Goal: Task Accomplishment & Management: Complete application form

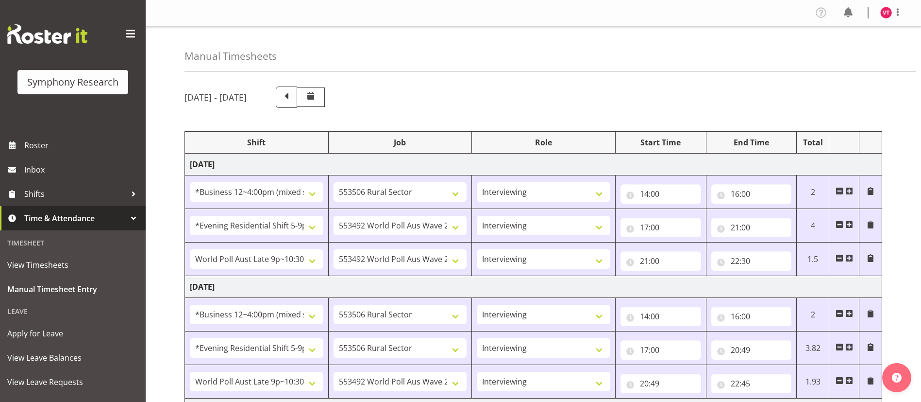
select select "81741"
select select "10587"
select select "47"
select select "48116"
select select "10499"
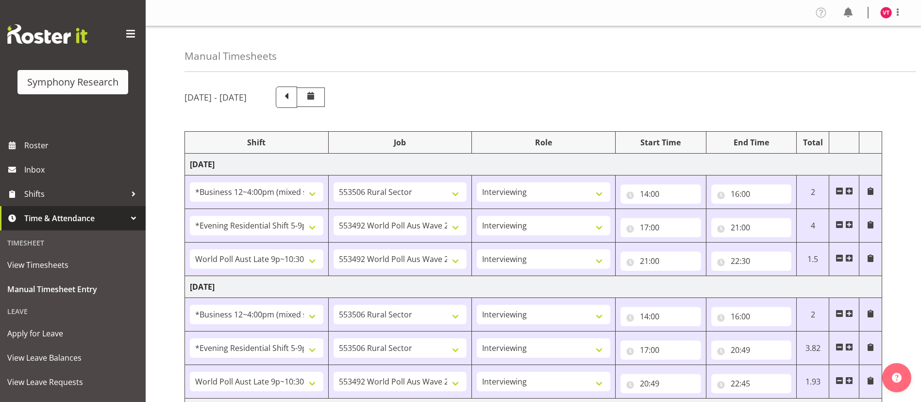
select select "47"
select select "57511"
select select "10499"
select select "47"
select select "81741"
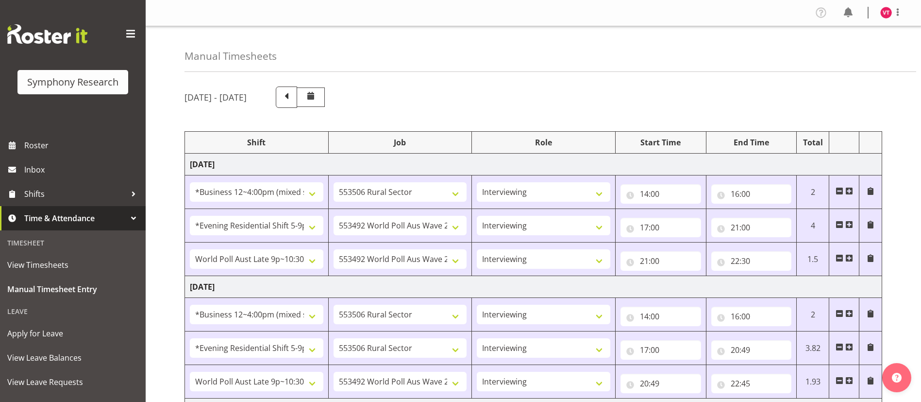
select select "10587"
select select "47"
select select "48116"
select select "10587"
select select "47"
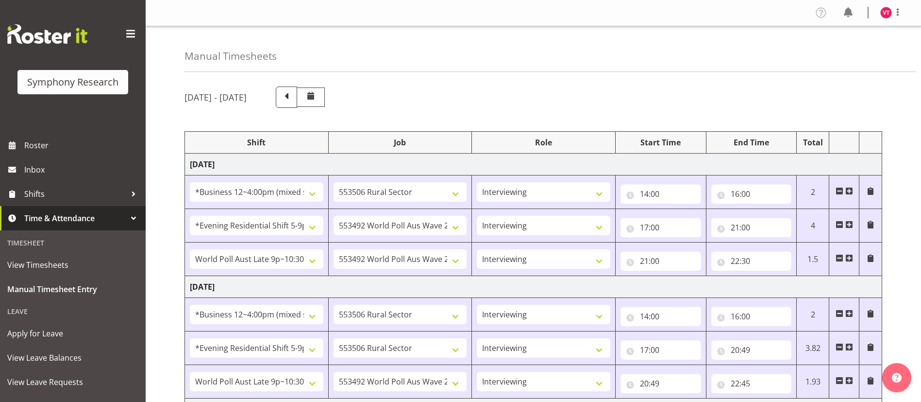
select select "57511"
select select "10499"
select select "47"
select select "81741"
select select "10587"
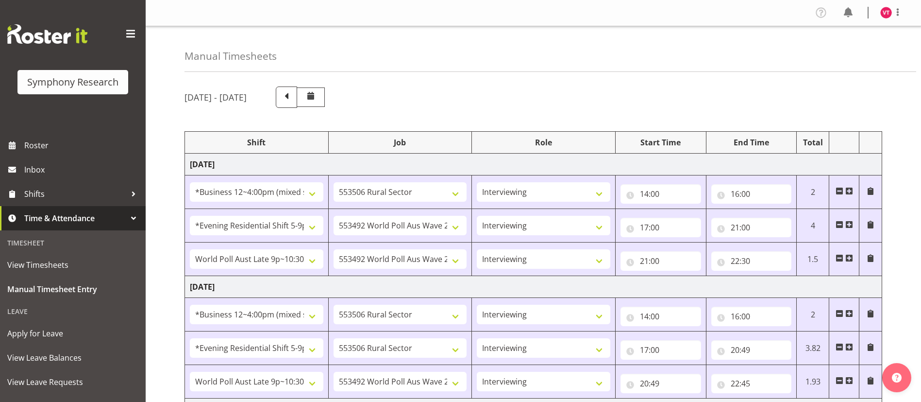
select select "47"
select select "81741"
select select "10527"
select select "47"
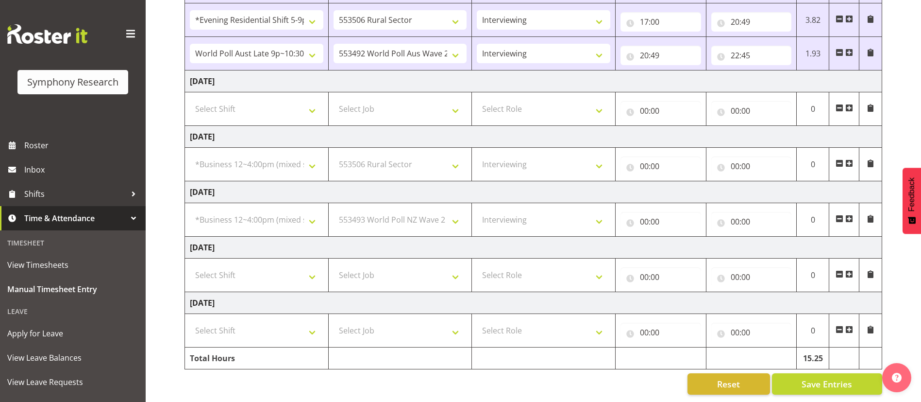
click at [849, 159] on span at bounding box center [849, 163] width 8 height 8
select select
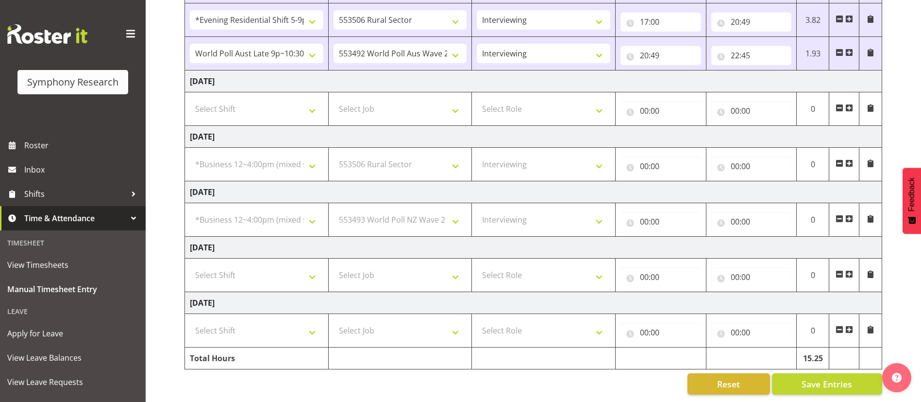
select select
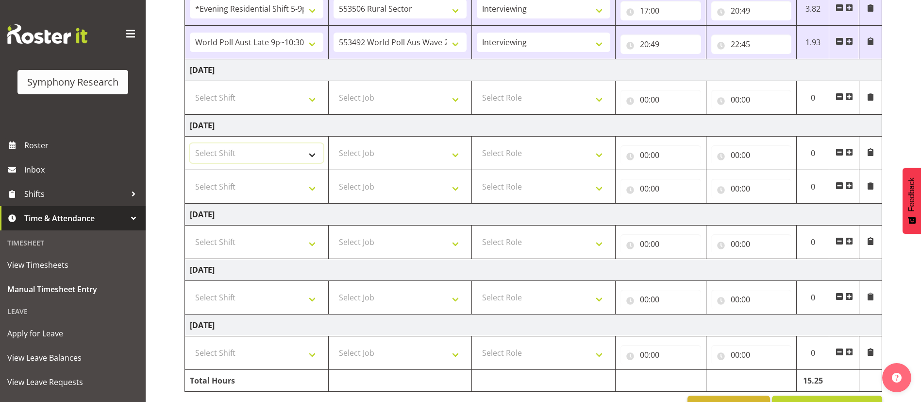
click at [315, 155] on select "Select Shift !!Weekend Residential (Roster IT Shift Label) *Business 9/10am ~ 4…" at bounding box center [257, 152] width 134 height 19
select select "81741"
click at [190, 143] on select "Select Shift !!Weekend Residential (Roster IT Shift Label) *Business 9/10am ~ 4…" at bounding box center [257, 152] width 134 height 19
click at [313, 185] on select "Select Shift !!Weekend Residential (Roster IT Shift Label) *Business 9/10am ~ 4…" at bounding box center [257, 186] width 134 height 19
select select "48116"
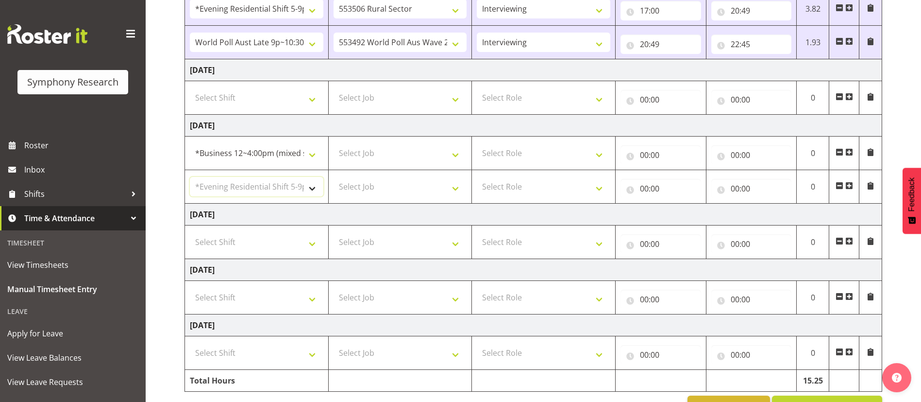
click at [190, 177] on select "Select Shift !!Weekend Residential (Roster IT Shift Label) *Business 9/10am ~ 4…" at bounding box center [257, 186] width 134 height 19
click at [448, 155] on select "Select Job 550060 IF Admin 553492 World Poll Aus Wave 2 Main 2025 553493 World …" at bounding box center [401, 152] width 134 height 19
select select "10587"
click at [334, 143] on select "Select Job 550060 IF Admin 553492 World Poll Aus Wave 2 Main 2025 553493 World …" at bounding box center [401, 152] width 134 height 19
click at [542, 153] on select "Select Role Briefing Interviewing" at bounding box center [544, 152] width 134 height 19
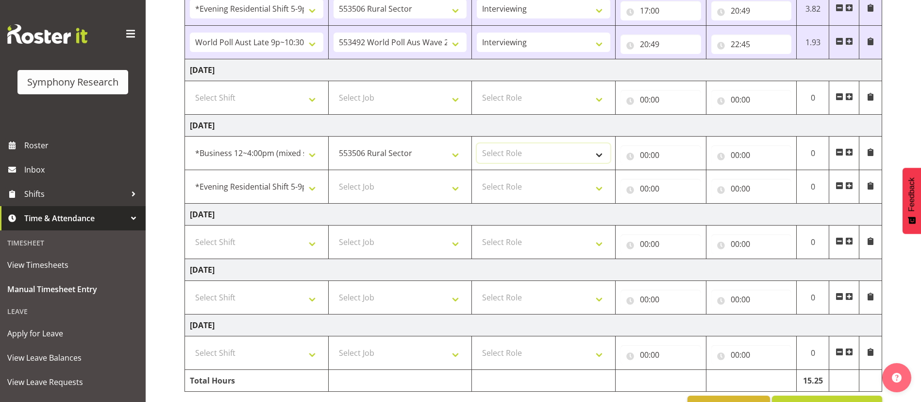
select select "47"
click at [477, 143] on select "Select Role Briefing Interviewing" at bounding box center [544, 152] width 134 height 19
click at [496, 182] on select "Select Role Briefing Interviewing" at bounding box center [544, 186] width 134 height 19
select select "47"
click at [477, 177] on select "Select Role Briefing Interviewing" at bounding box center [544, 186] width 134 height 19
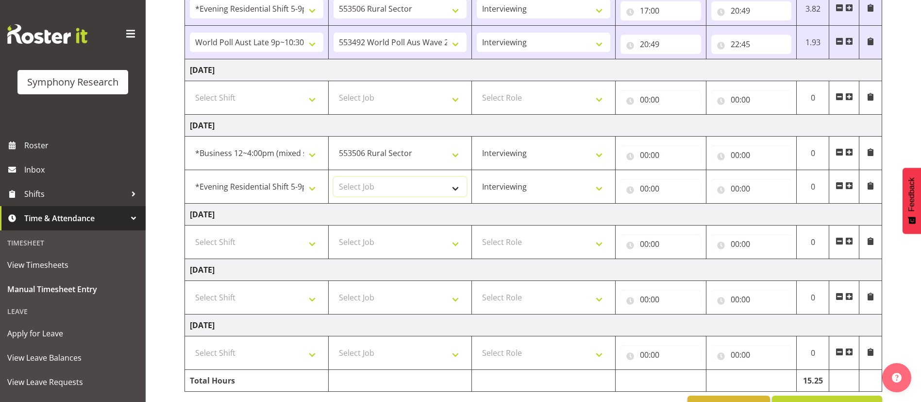
click at [445, 184] on select "Select Job 550060 IF Admin 553492 World Poll Aus Wave 2 Main 2025 553493 World …" at bounding box center [401, 186] width 134 height 19
click at [456, 207] on td "[DATE]" at bounding box center [533, 214] width 697 height 22
click at [314, 187] on select "!!Weekend Residential (Roster IT Shift Label) *Business 9/10am ~ 4:30pm *Busine…" at bounding box center [257, 186] width 134 height 19
select select "81741"
click at [190, 177] on select "!!Weekend Residential (Roster IT Shift Label) *Business 9/10am ~ 4:30pm *Busine…" at bounding box center [257, 186] width 134 height 19
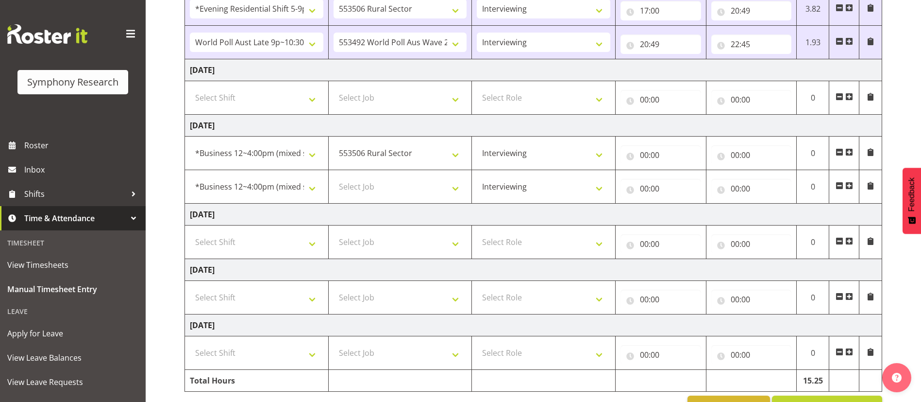
click at [851, 184] on span at bounding box center [849, 186] width 8 height 8
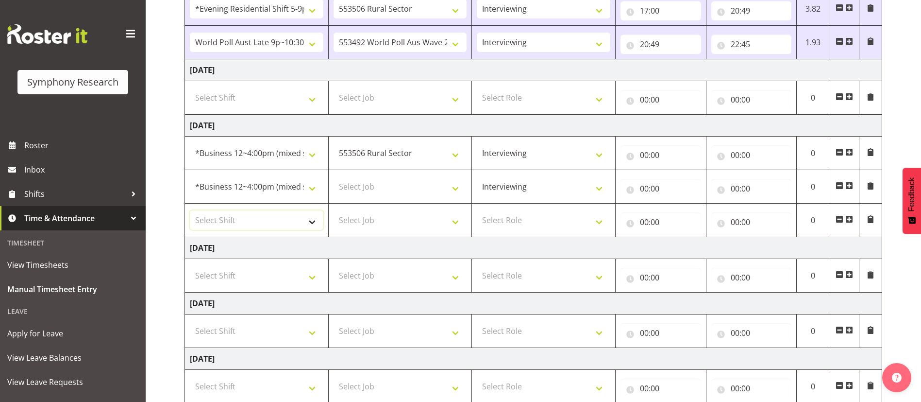
click at [309, 223] on select "Select Shift !!Weekend Residential (Roster IT Shift Label) *Business 9/10am ~ 4…" at bounding box center [257, 219] width 134 height 19
select select "48116"
click at [190, 210] on select "Select Shift !!Weekend Residential (Roster IT Shift Label) *Business 9/10am ~ 4…" at bounding box center [257, 219] width 134 height 19
click at [425, 181] on select "Select Job 550060 IF Admin 553492 World Poll Aus Wave 2 Main 2025 553493 World …" at bounding box center [401, 186] width 134 height 19
select select "10527"
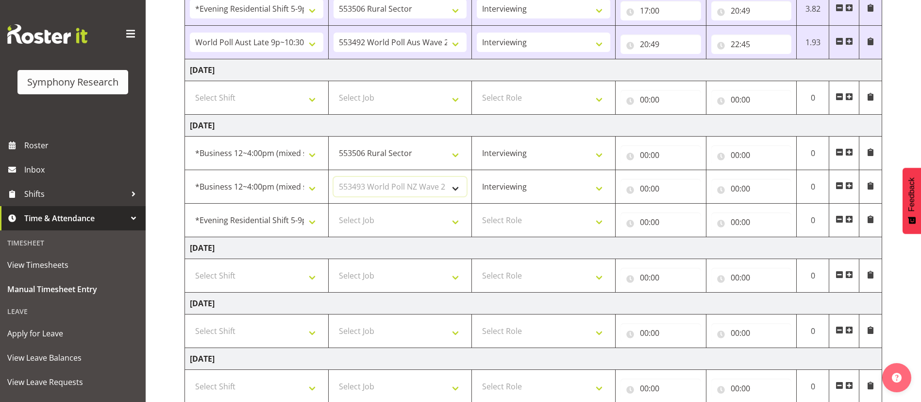
click at [334, 177] on select "Select Job 550060 IF Admin 553492 World Poll Aus Wave 2 Main 2025 553493 World …" at bounding box center [401, 186] width 134 height 19
click at [458, 223] on select "Select Job 550060 IF Admin 553492 World Poll Aus Wave 2 Main 2025 553493 World …" at bounding box center [401, 219] width 134 height 19
select select "10587"
click at [334, 210] on select "Select Job 550060 IF Admin 553492 World Poll Aus Wave 2 Main 2025 553493 World …" at bounding box center [401, 219] width 134 height 19
click at [525, 223] on select "Select Role Briefing Interviewing" at bounding box center [544, 219] width 134 height 19
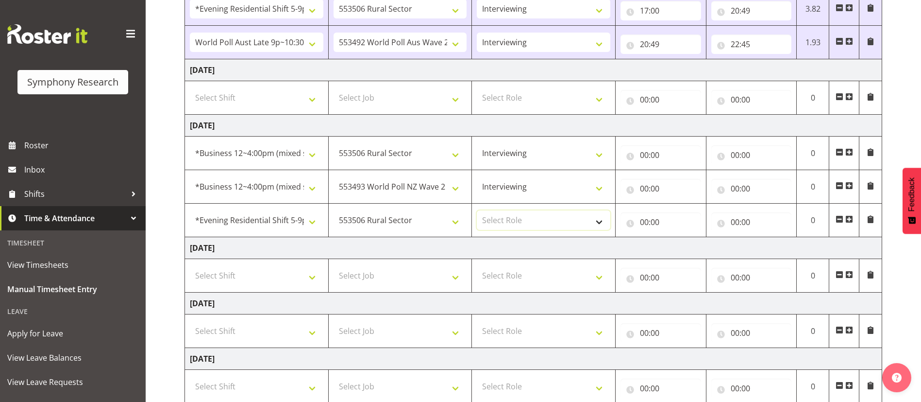
select select "47"
click at [477, 210] on select "Select Role Briefing Interviewing" at bounding box center [544, 219] width 134 height 19
click at [655, 156] on input "00:00" at bounding box center [661, 154] width 81 height 19
click at [742, 156] on input "00:00" at bounding box center [751, 154] width 81 height 19
click at [647, 186] on input "00:00" at bounding box center [661, 188] width 81 height 19
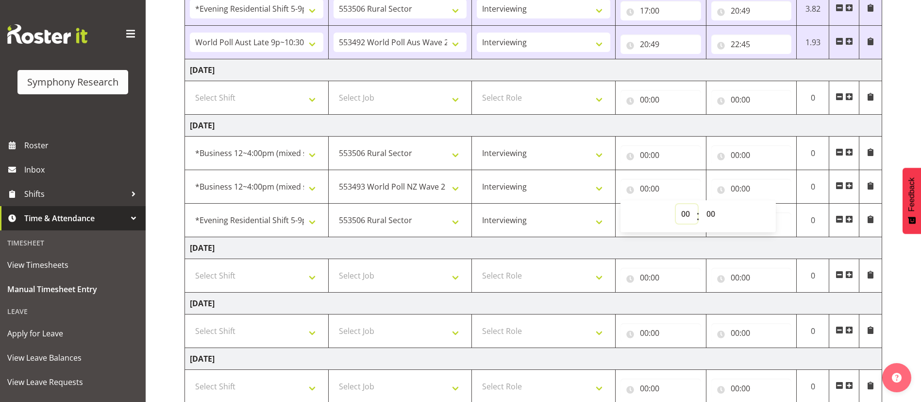
click at [687, 211] on select "00 01 02 03 04 05 06 07 08 09 10 11 12 13 14 15 16 17 18 19 20 21 22 23" at bounding box center [687, 213] width 22 height 19
select select "15"
click at [676, 204] on select "00 01 02 03 04 05 06 07 08 09 10 11 12 13 14 15 16 17 18 19 20 21 22 23" at bounding box center [687, 213] width 22 height 19
type input "15:00"
click at [713, 212] on select "00 01 02 03 04 05 06 07 08 09 10 11 12 13 14 15 16 17 18 19 20 21 22 23 24 25 2…" at bounding box center [712, 213] width 22 height 19
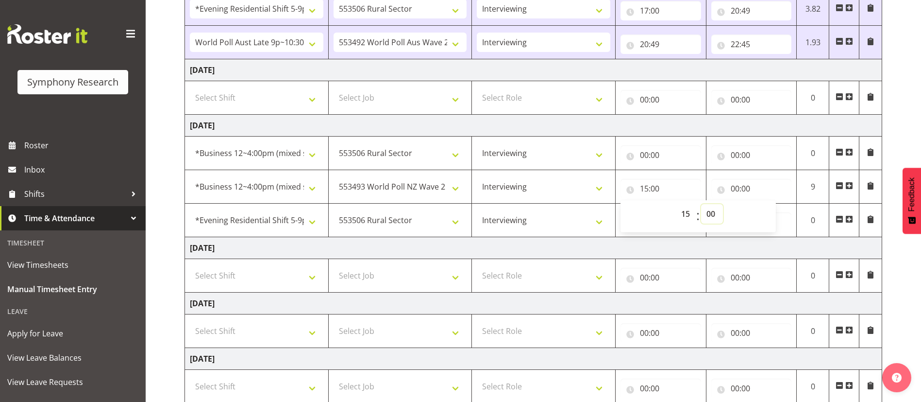
select select "30"
click at [701, 204] on select "00 01 02 03 04 05 06 07 08 09 10 11 12 13 14 15 16 17 18 19 20 21 22 23 24 25 2…" at bounding box center [712, 213] width 22 height 19
type input "15:30"
click at [737, 189] on input "00:00" at bounding box center [751, 188] width 81 height 19
click at [779, 213] on select "00 01 02 03 04 05 06 07 08 09 10 11 12 13 14 15 16 17 18 19 20 21 22 23" at bounding box center [778, 213] width 22 height 19
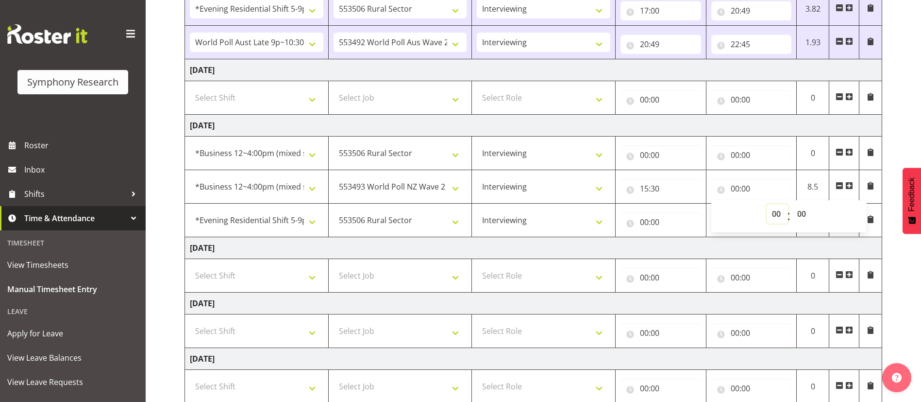
select select "16"
click at [767, 204] on select "00 01 02 03 04 05 06 07 08 09 10 11 12 13 14 15 16 17 18 19 20 21 22 23" at bounding box center [778, 213] width 22 height 19
type input "16:00"
click at [805, 216] on select "00 01 02 03 04 05 06 07 08 09 10 11 12 13 14 15 16 17 18 19 20 21 22 23 24 25 2…" at bounding box center [803, 213] width 22 height 19
select select "26"
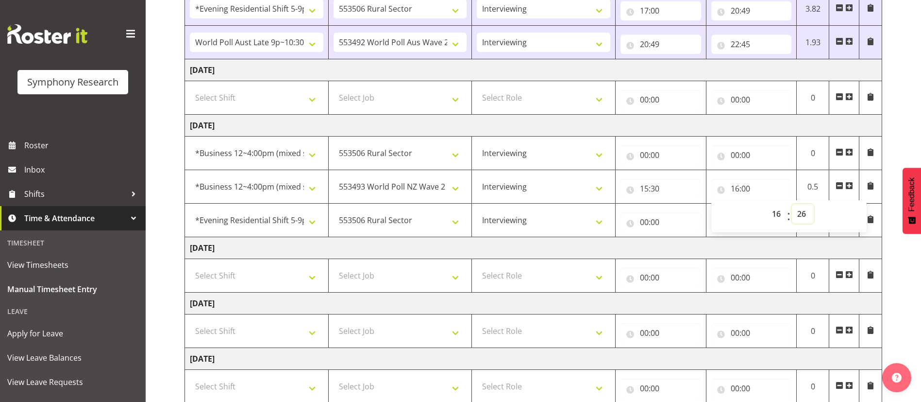
click at [792, 204] on select "00 01 02 03 04 05 06 07 08 09 10 11 12 13 14 15 16 17 18 19 20 21 22 23 24 25 2…" at bounding box center [803, 213] width 22 height 19
type input "16:26"
click at [665, 152] on input "00:00" at bounding box center [661, 154] width 81 height 19
click at [684, 181] on select "00 01 02 03 04 05 06 07 08 09 10 11 12 13 14 15 16 17 18 19 20 21 22 23" at bounding box center [687, 179] width 22 height 19
click at [676, 170] on select "00 01 02 03 04 05 06 07 08 09 10 11 12 13 14 15 16 17 18 19 20 21 22 23" at bounding box center [687, 179] width 22 height 19
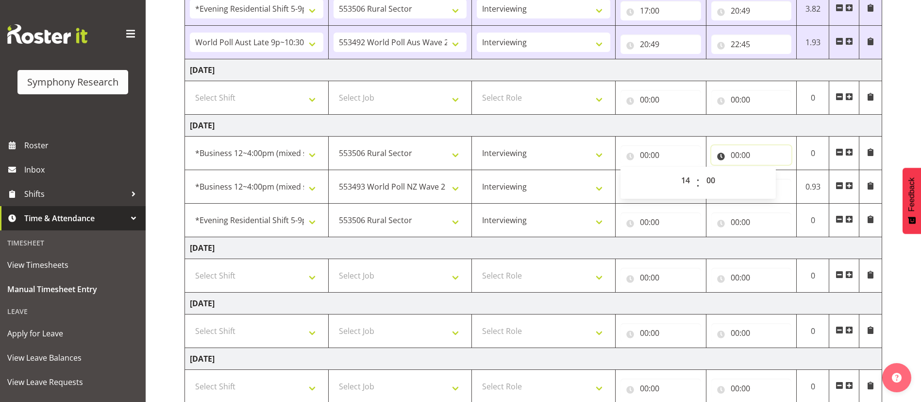
select select "0"
click at [738, 157] on input "00:00" at bounding box center [751, 154] width 81 height 19
click at [642, 222] on input "00:00" at bounding box center [661, 221] width 81 height 19
click at [688, 250] on select "00 01 02 03 04 05 06 07 08 09 10 11 12 13 14 15 16 17 18 19 20 21 22 23" at bounding box center [687, 246] width 22 height 19
select select "17"
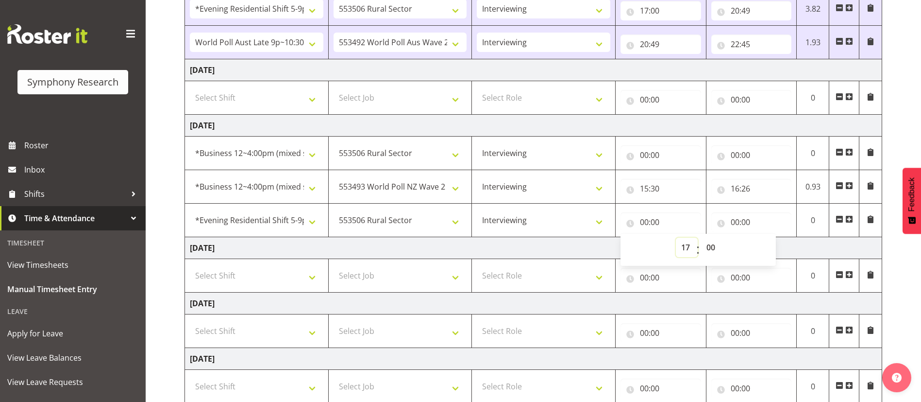
click at [676, 237] on select "00 01 02 03 04 05 06 07 08 09 10 11 12 13 14 15 16 17 18 19 20 21 22 23" at bounding box center [687, 246] width 22 height 19
type input "17:00"
click at [735, 223] on input "00:00" at bounding box center [751, 221] width 81 height 19
click at [779, 247] on select "00 01 02 03 04 05 06 07 08 09 10 11 12 13 14 15 16 17 18 19 20 21 22 23" at bounding box center [778, 246] width 22 height 19
select select "20"
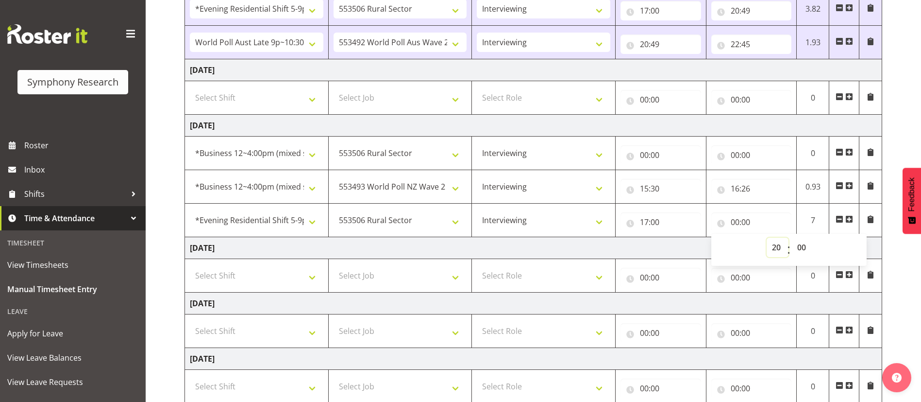
click at [767, 237] on select "00 01 02 03 04 05 06 07 08 09 10 11 12 13 14 15 16 17 18 19 20 21 22 23" at bounding box center [778, 246] width 22 height 19
type input "20:00"
click at [659, 242] on td "[DATE]" at bounding box center [533, 248] width 697 height 22
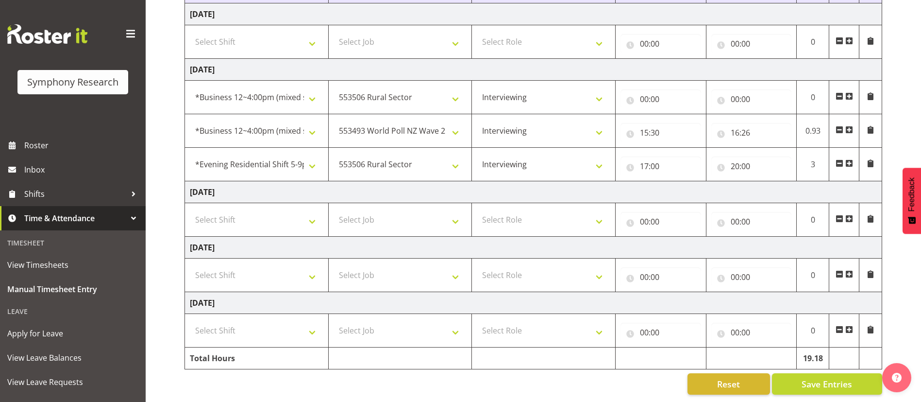
scroll to position [406, 0]
click at [824, 377] on span "Save Entries" at bounding box center [827, 383] width 51 height 13
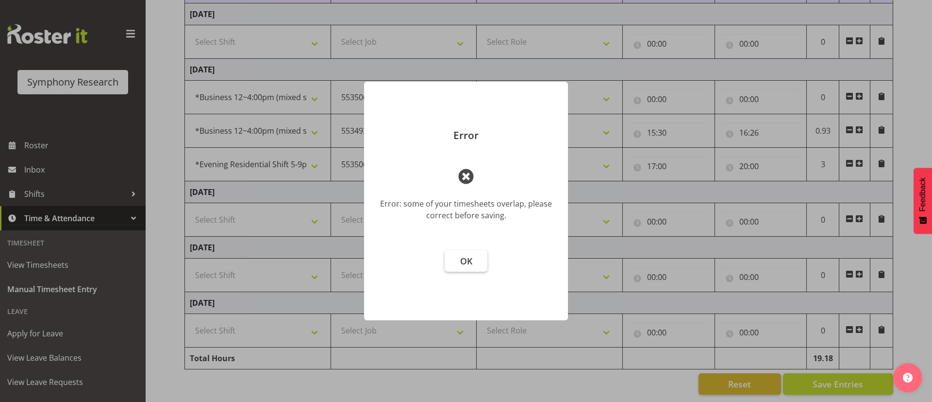
click at [465, 263] on span "OK" at bounding box center [466, 261] width 12 height 12
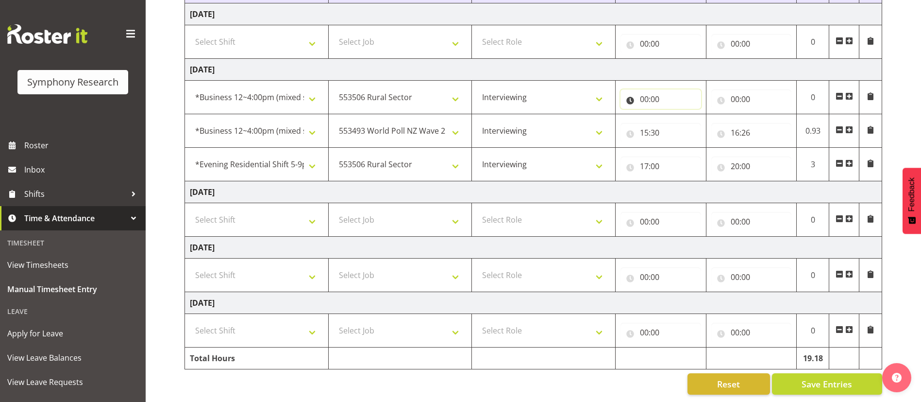
click at [650, 89] on input "00:00" at bounding box center [661, 98] width 81 height 19
click at [686, 115] on select "00 01 02 03 04 05 06 07 08 09 10 11 12 13 14 15 16 17 18 19 20 21 22 23" at bounding box center [687, 124] width 22 height 19
select select "14"
click at [676, 115] on select "00 01 02 03 04 05 06 07 08 09 10 11 12 13 14 15 16 17 18 19 20 21 22 23" at bounding box center [687, 124] width 22 height 19
type input "14:00"
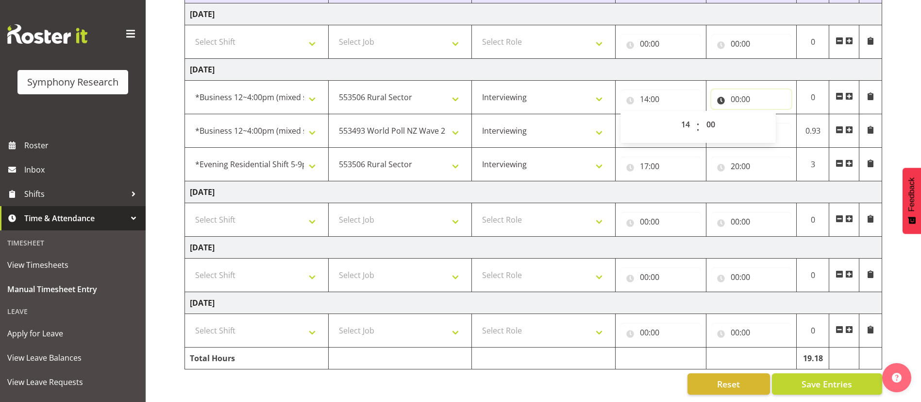
click at [741, 89] on input "00:00" at bounding box center [751, 98] width 81 height 19
click at [778, 115] on select "00 01 02 03 04 05 06 07 08 09 10 11 12 13 14 15 16 17 18 19 20 21 22 23" at bounding box center [778, 124] width 22 height 19
click at [767, 115] on select "00 01 02 03 04 05 06 07 08 09 10 11 12 13 14 15 16 17 18 19 20 21 22 23" at bounding box center [778, 124] width 22 height 19
select select "0"
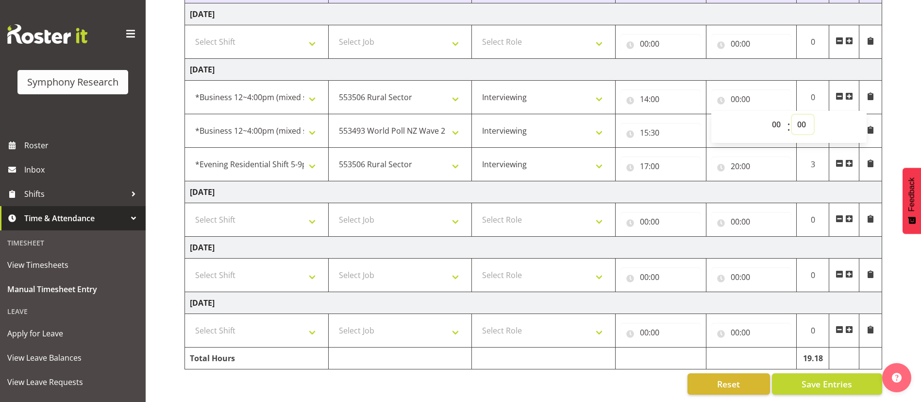
click at [805, 115] on select "00 01 02 03 04 05 06 07 08 09 10 11 12 13 14 15 16 17 18 19 20 21 22 23 24 25 2…" at bounding box center [803, 124] width 22 height 19
click at [773, 115] on select "00 01 02 03 04 05 06 07 08 09 10 11 12 13 14 15 16 17 18 19 20 21 22 23" at bounding box center [778, 124] width 22 height 19
select select "15"
click at [767, 115] on select "00 01 02 03 04 05 06 07 08 09 10 11 12 13 14 15 16 17 18 19 20 21 22 23" at bounding box center [778, 124] width 22 height 19
type input "15:00"
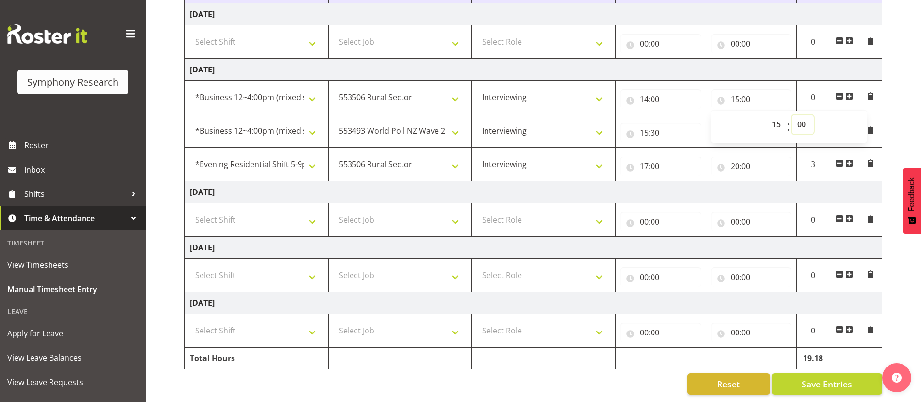
click at [806, 115] on select "00 01 02 03 04 05 06 07 08 09 10 11 12 13 14 15 16 17 18 19 20 21 22 23 24 25 2…" at bounding box center [803, 124] width 22 height 19
select select "30"
click at [792, 115] on select "00 01 02 03 04 05 06 07 08 09 10 11 12 13 14 15 16 17 18 19 20 21 22 23 24 25 2…" at bounding box center [803, 124] width 22 height 19
type input "15:30"
click at [774, 181] on td "[DATE]" at bounding box center [533, 192] width 697 height 22
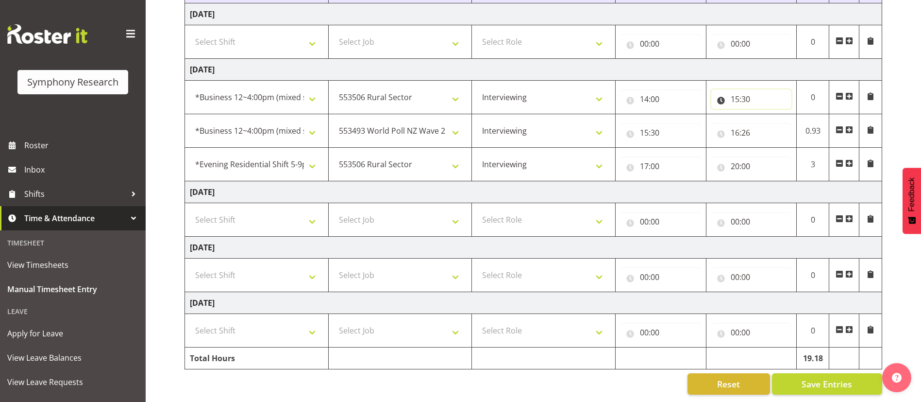
click at [759, 89] on input "15:30" at bounding box center [751, 98] width 81 height 19
click at [814, 377] on span "Save Entries" at bounding box center [827, 383] width 51 height 13
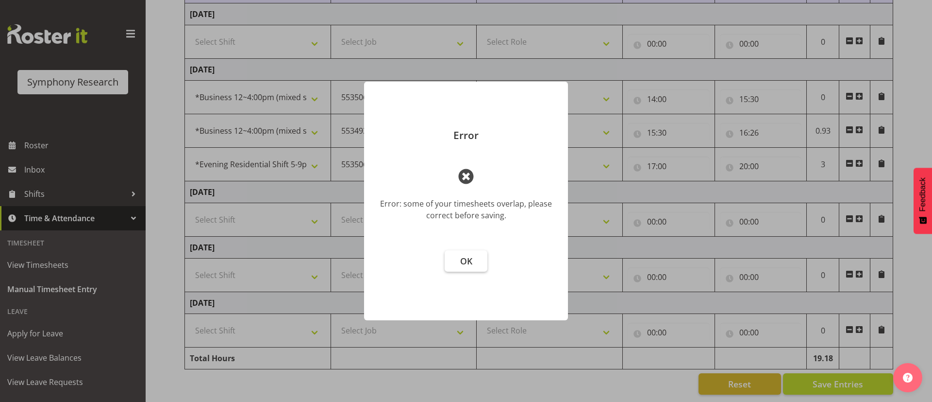
click at [463, 261] on span "OK" at bounding box center [466, 261] width 12 height 12
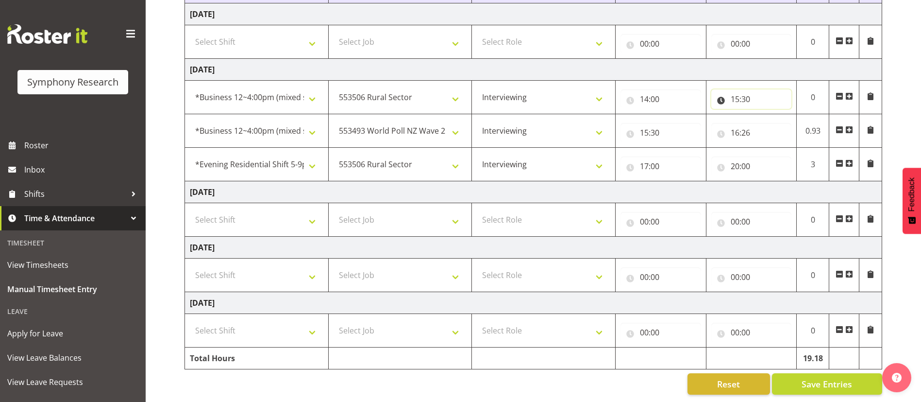
click at [747, 89] on input "15:30" at bounding box center [751, 98] width 81 height 19
click at [803, 115] on select "00 01 02 03 04 05 06 07 08 09 10 11 12 13 14 15 16 17 18 19 20 21 22 23 24 25 2…" at bounding box center [803, 124] width 22 height 19
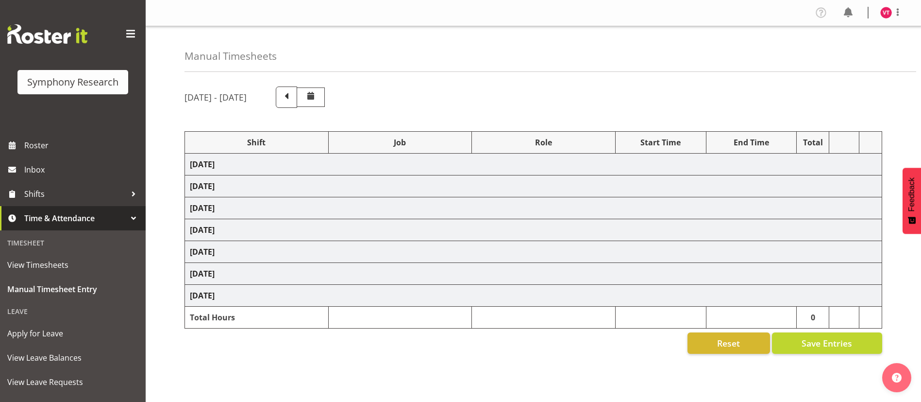
select select "81741"
select select "10587"
select select "47"
select select "48116"
select select "10499"
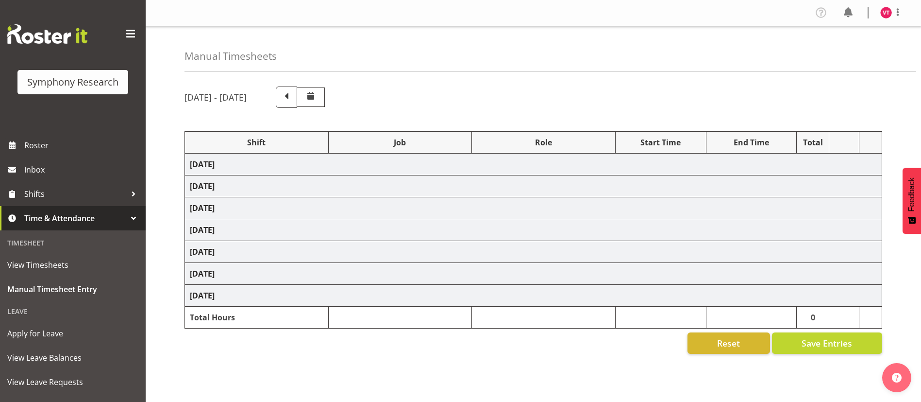
select select "47"
select select "57511"
select select "10499"
select select "47"
select select "81741"
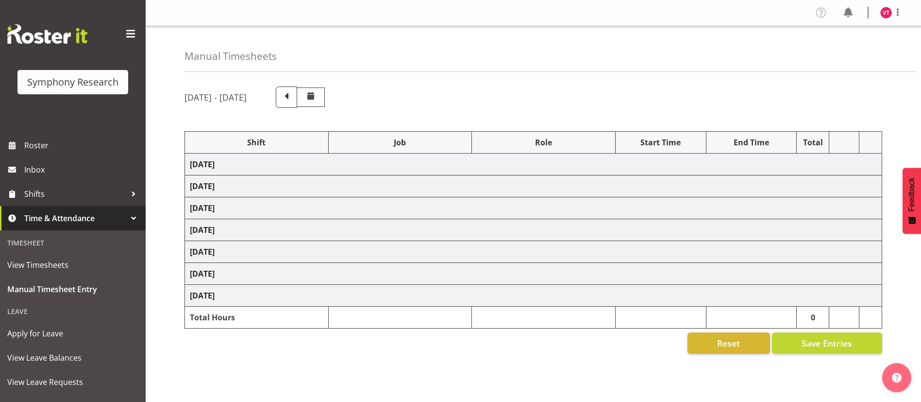
select select "10587"
select select "47"
select select "48116"
select select "10587"
select select "47"
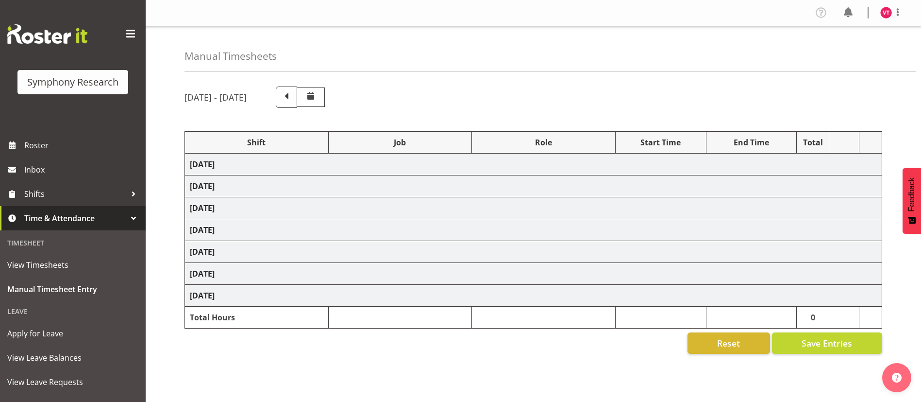
select select "57511"
select select "10499"
select select "47"
select select "81741"
select select "10587"
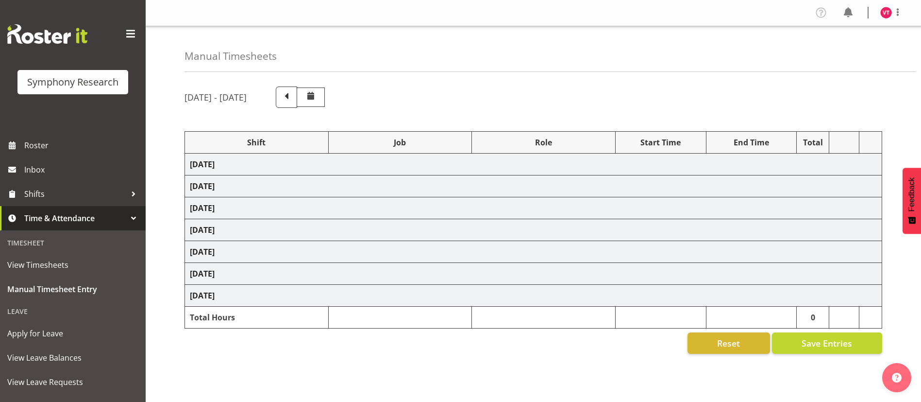
select select "47"
select select "81741"
select select "10527"
select select "47"
select select "16"
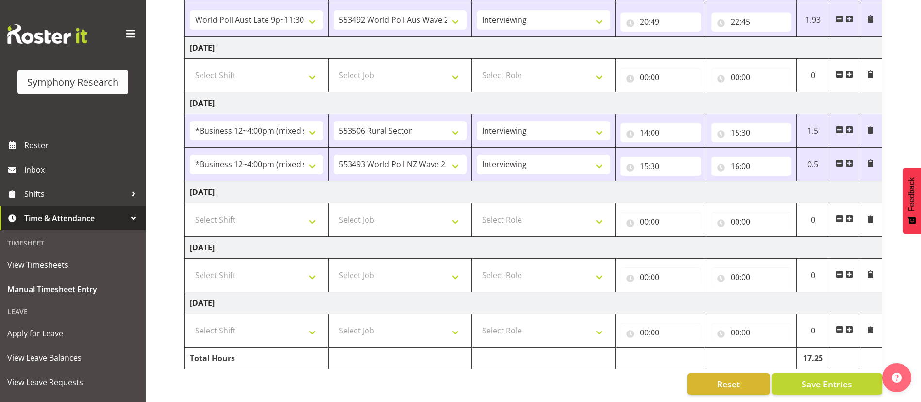
scroll to position [372, 0]
click at [748, 156] on input "16:00" at bounding box center [751, 165] width 81 height 19
click at [804, 182] on select "00 01 02 03 04 05 06 07 08 09 10 11 12 13 14 15 16 17 18 19 20 21 22 23 24 25 2…" at bounding box center [803, 191] width 22 height 19
select select "26"
click at [792, 182] on select "00 01 02 03 04 05 06 07 08 09 10 11 12 13 14 15 16 17 18 19 20 21 22 23 24 25 2…" at bounding box center [803, 191] width 22 height 19
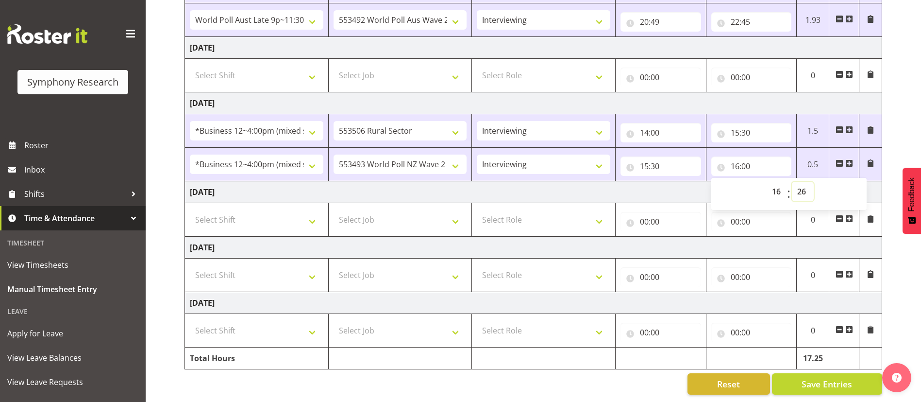
type input "16:26"
click at [852, 159] on span at bounding box center [849, 163] width 8 height 8
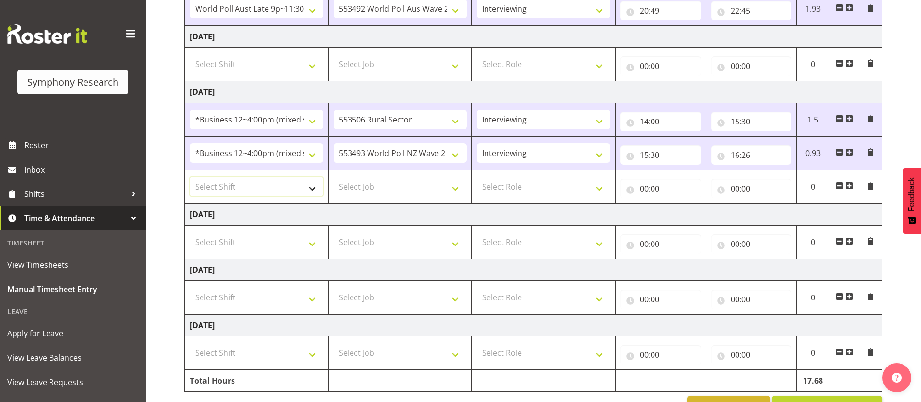
click at [269, 187] on select "Select Shift !!Weekend Residential (Roster IT Shift Label) *Business 9/10am ~ 4…" at bounding box center [257, 186] width 134 height 19
select select "48116"
click at [190, 177] on select "Select Shift !!Weekend Residential (Roster IT Shift Label) *Business 9/10am ~ 4…" at bounding box center [257, 186] width 134 height 19
click at [410, 182] on select "Select Job 550060 IF Admin 553492 World Poll Aus Wave 2 Main 2025 553493 World …" at bounding box center [401, 186] width 134 height 19
select select "10587"
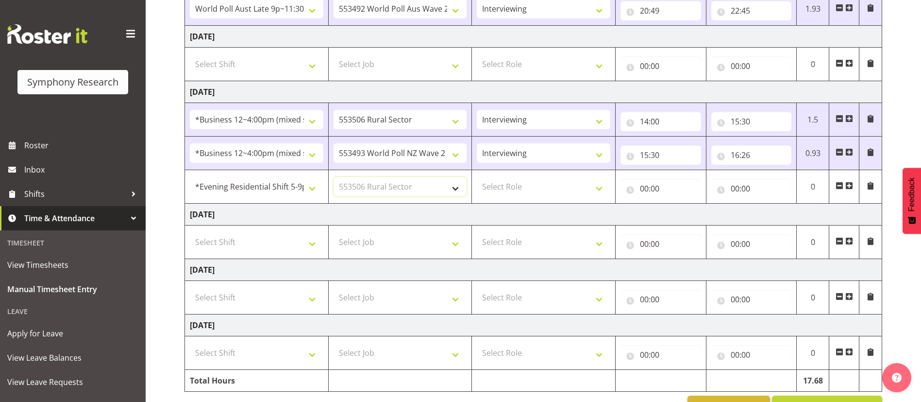
click at [334, 177] on select "Select Job 550060 IF Admin 553492 World Poll Aus Wave 2 Main 2025 553493 World …" at bounding box center [401, 186] width 134 height 19
click at [510, 185] on select "Select Role Briefing Interviewing" at bounding box center [544, 186] width 134 height 19
select select "47"
click at [477, 177] on select "Select Role Briefing Interviewing" at bounding box center [544, 186] width 134 height 19
click at [647, 185] on input "00:00" at bounding box center [661, 188] width 81 height 19
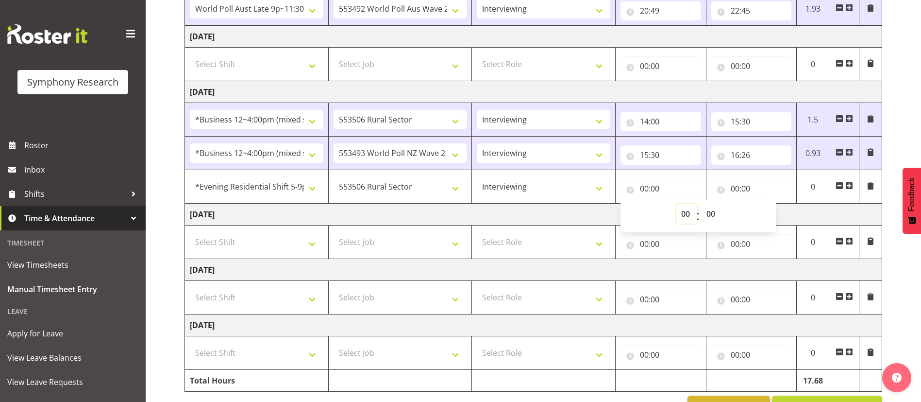
click at [691, 213] on select "00 01 02 03 04 05 06 07 08 09 10 11 12 13 14 15 16 17 18 19 20 21 22 23" at bounding box center [687, 213] width 22 height 19
select select "17"
click at [676, 204] on select "00 01 02 03 04 05 06 07 08 09 10 11 12 13 14 15 16 17 18 19 20 21 22 23" at bounding box center [687, 213] width 22 height 19
type input "17:00"
click at [745, 189] on input "00:00" at bounding box center [751, 188] width 81 height 19
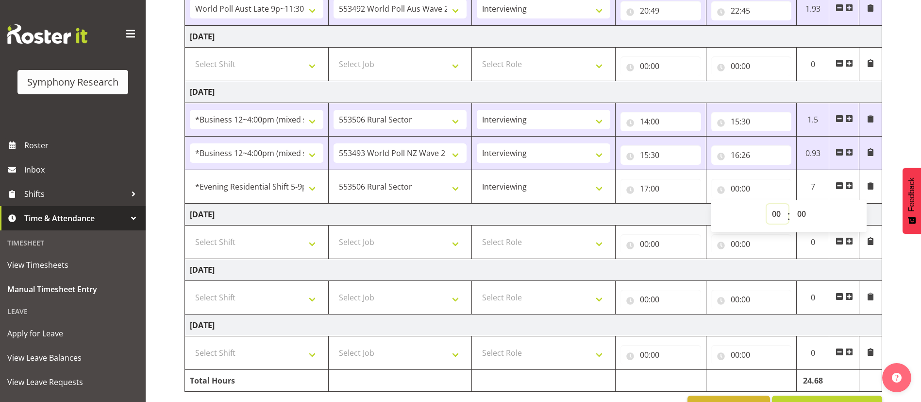
click at [778, 212] on select "00 01 02 03 04 05 06 07 08 09 10 11 12 13 14 15 16 17 18 19 20 21 22 23" at bounding box center [778, 213] width 22 height 19
select select "20"
click at [767, 204] on select "00 01 02 03 04 05 06 07 08 09 10 11 12 13 14 15 16 17 18 19 20 21 22 23" at bounding box center [778, 213] width 22 height 19
type input "20:00"
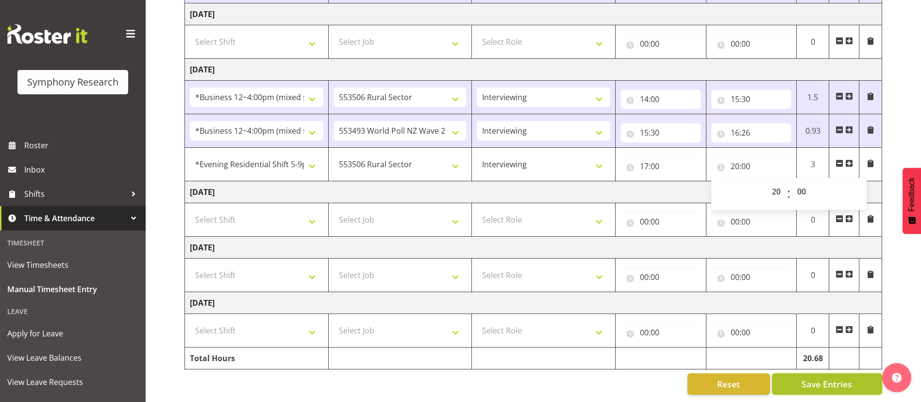
click at [826, 377] on span "Save Entries" at bounding box center [827, 383] width 51 height 13
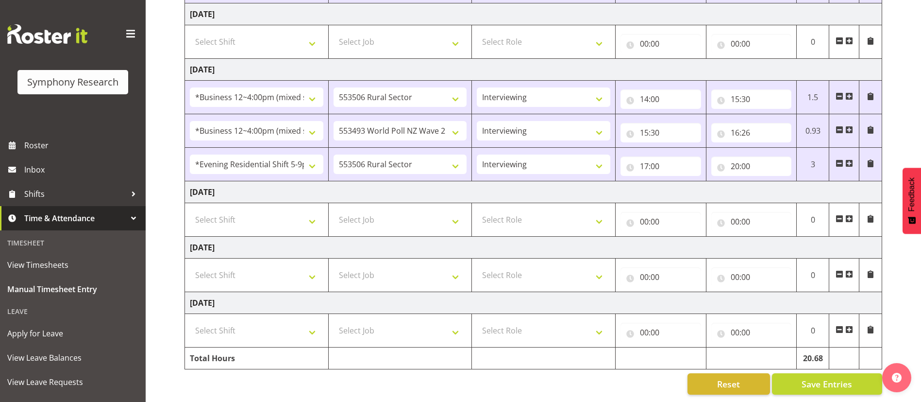
click at [850, 159] on span at bounding box center [849, 163] width 8 height 8
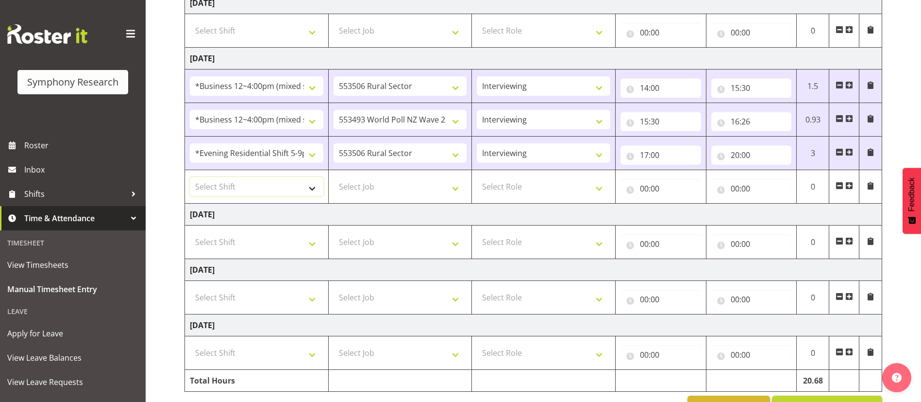
click at [314, 182] on select "Select Shift !!Weekend Residential (Roster IT Shift Label) *Business 9/10am ~ 4…" at bounding box center [257, 186] width 134 height 19
select select "48116"
click at [190, 177] on select "Select Shift !!Weekend Residential (Roster IT Shift Label) *Business 9/10am ~ 4…" at bounding box center [257, 186] width 134 height 19
click at [382, 179] on select "Select Job 550060 IF Admin 553492 World Poll Aus Wave 2 Main 2025 553493 World …" at bounding box center [401, 186] width 134 height 19
select select "10499"
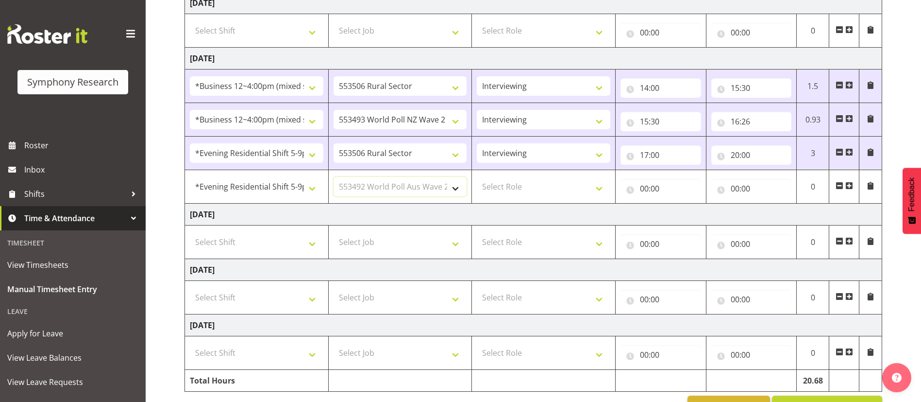
click at [334, 177] on select "Select Job 550060 IF Admin 553492 World Poll Aus Wave 2 Main 2025 553493 World …" at bounding box center [401, 186] width 134 height 19
click at [555, 188] on select "Select Role Briefing Interviewing" at bounding box center [544, 186] width 134 height 19
select select "47"
click at [477, 177] on select "Select Role Briefing Interviewing" at bounding box center [544, 186] width 134 height 19
click at [645, 185] on input "00:00" at bounding box center [661, 188] width 81 height 19
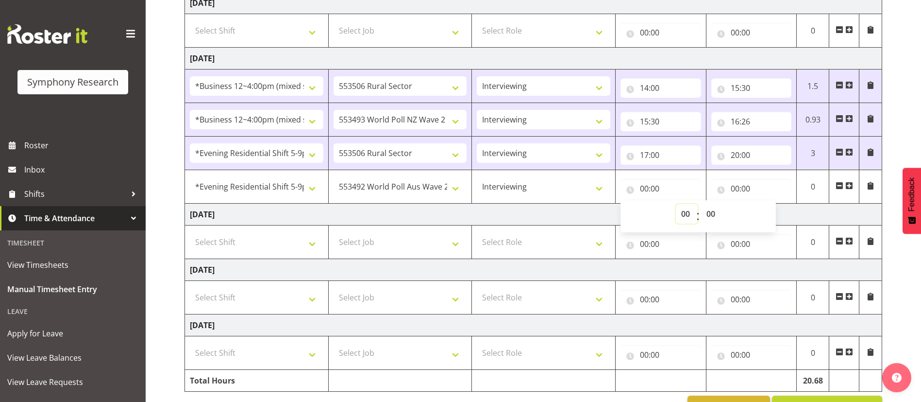
click at [687, 212] on select "00 01 02 03 04 05 06 07 08 09 10 11 12 13 14 15 16 17 18 19 20 21 22 23" at bounding box center [687, 213] width 22 height 19
select select "20"
click at [676, 204] on select "00 01 02 03 04 05 06 07 08 09 10 11 12 13 14 15 16 17 18 19 20 21 22 23" at bounding box center [687, 213] width 22 height 19
type input "20:00"
click at [737, 187] on input "00:00" at bounding box center [751, 188] width 81 height 19
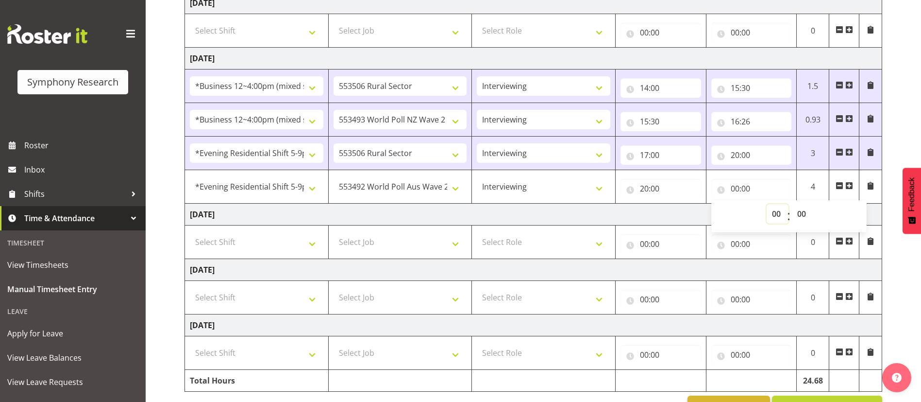
click at [777, 214] on select "00 01 02 03 04 05 06 07 08 09 10 11 12 13 14 15 16 17 18 19 20 21 22 23" at bounding box center [778, 213] width 22 height 19
select select "21"
click at [767, 204] on select "00 01 02 03 04 05 06 07 08 09 10 11 12 13 14 15 16 17 18 19 20 21 22 23" at bounding box center [778, 213] width 22 height 19
type input "21:00"
click at [668, 215] on td "[DATE]" at bounding box center [533, 214] width 697 height 22
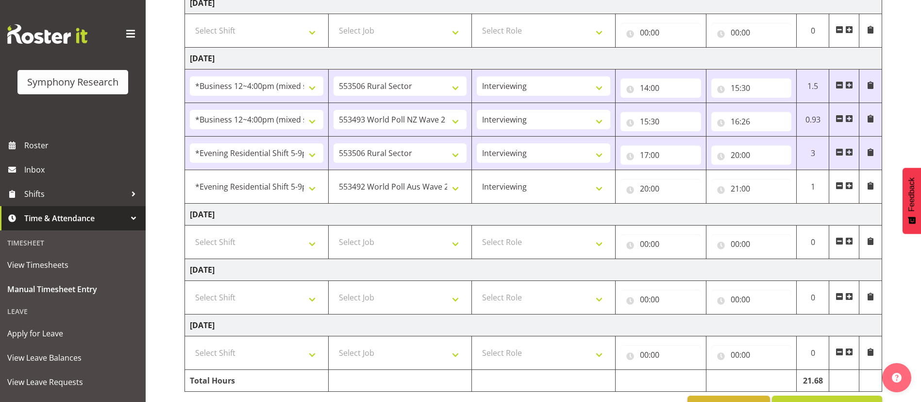
scroll to position [439, 0]
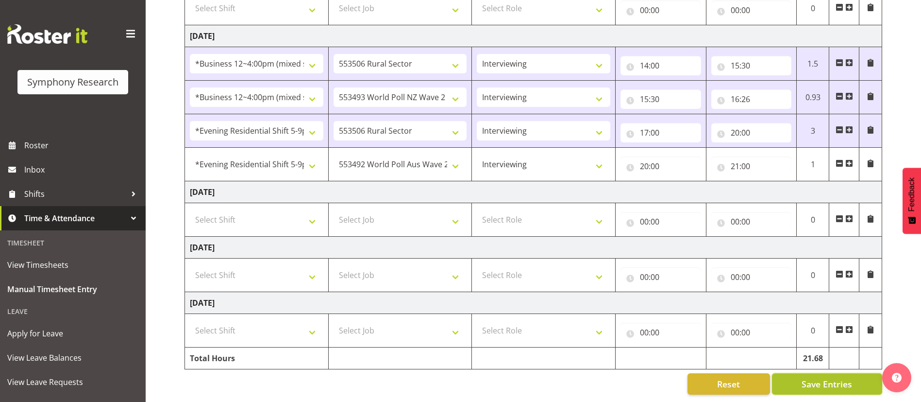
click at [815, 377] on span "Save Entries" at bounding box center [827, 383] width 51 height 13
